Goal: Complete application form

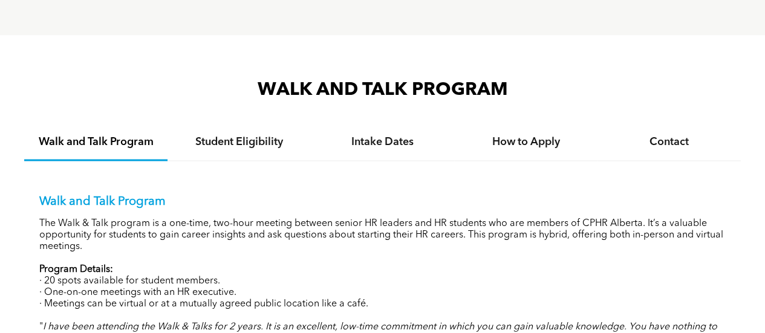
scroll to position [1139, 0]
click at [226, 145] on div "Student Eligibility" at bounding box center [239, 141] width 143 height 37
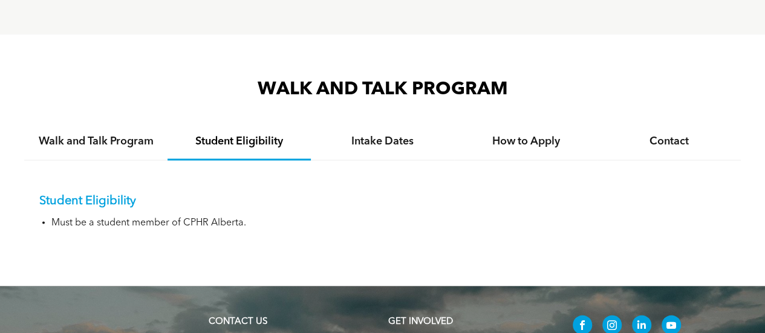
click at [389, 134] on h4 "Intake Dates" at bounding box center [383, 140] width 122 height 13
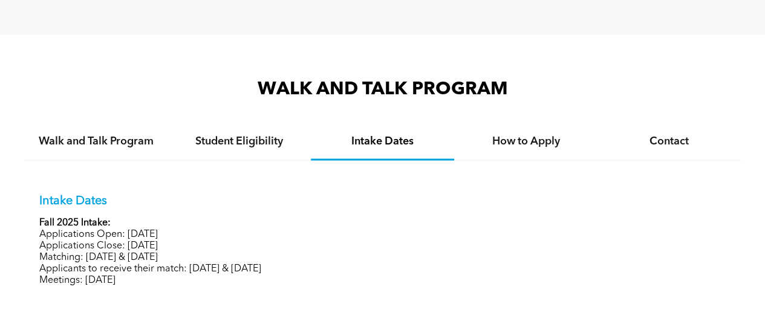
click at [538, 134] on h4 "How to Apply" at bounding box center [526, 140] width 122 height 13
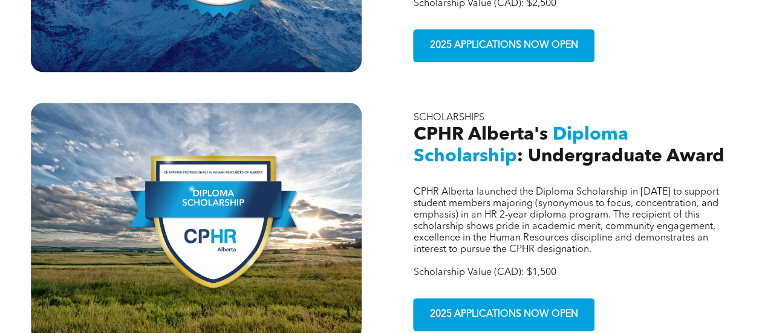
scroll to position [580, 0]
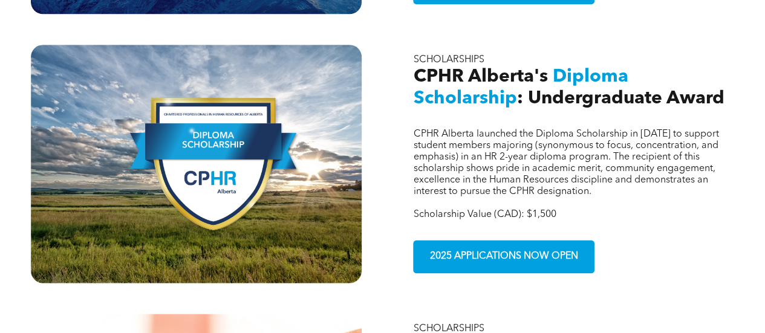
scroll to position [642, 0]
click at [700, 220] on div "CPHR Alberta launched the Diploma Scholarship in 2023 to support student member…" at bounding box center [568, 164] width 331 height 238
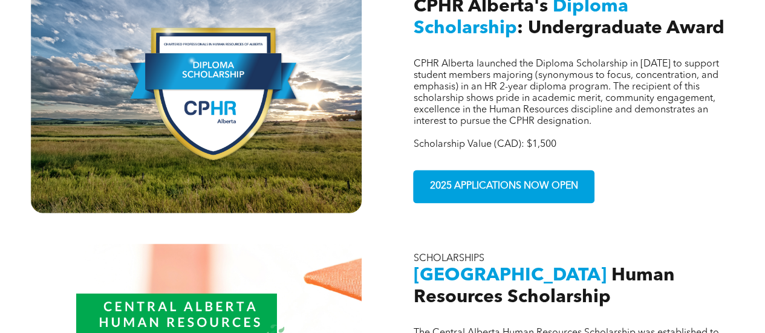
scroll to position [705, 0]
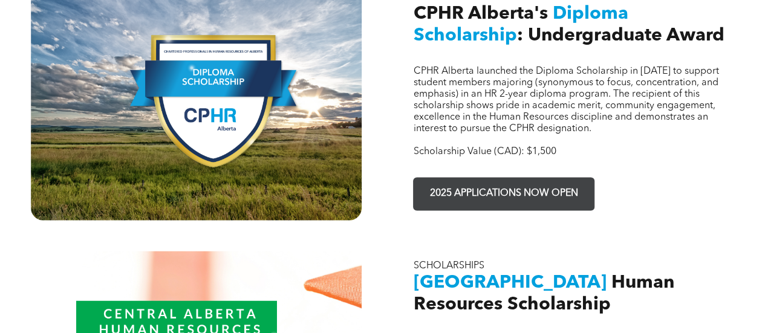
click at [558, 182] on span "2025 APPLICATIONS NOW OPEN" at bounding box center [504, 194] width 157 height 24
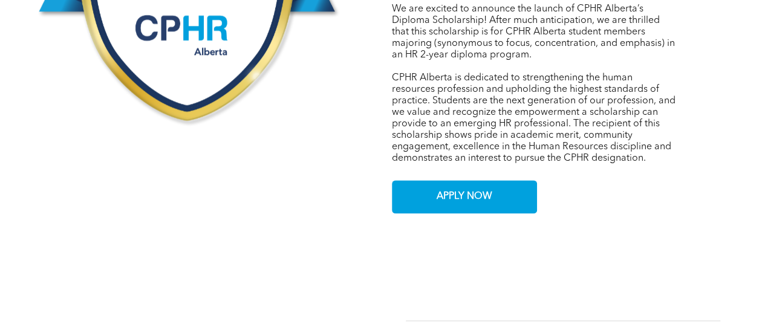
scroll to position [713, 0]
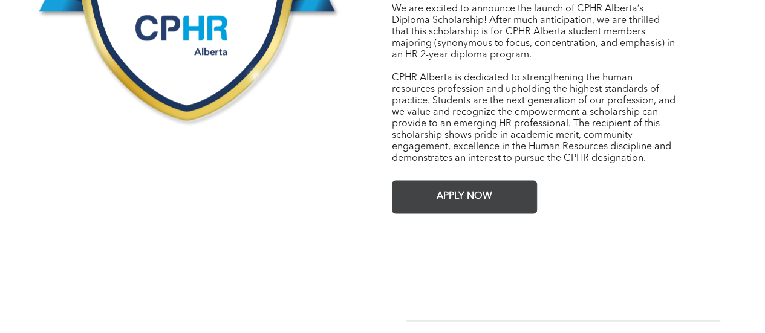
click at [498, 190] on link "APPLY NOW" at bounding box center [464, 196] width 145 height 33
